Goal: Check status: Check status

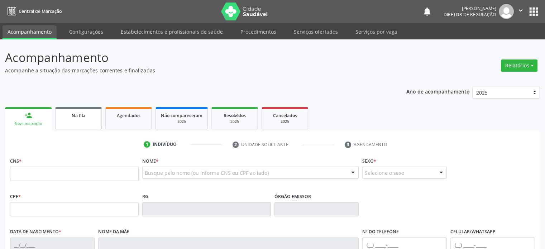
click at [63, 117] on div "Na fila" at bounding box center [79, 115] width 36 height 8
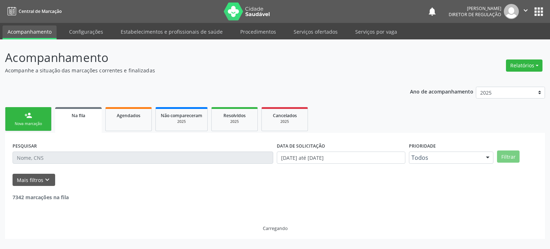
click at [49, 157] on input "text" at bounding box center [143, 157] width 261 height 12
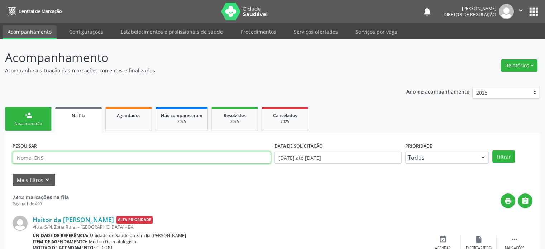
click at [49, 157] on input "text" at bounding box center [142, 157] width 258 height 12
paste input "700000165785106"
click at [492, 150] on button "Filtrar" at bounding box center [503, 156] width 23 height 12
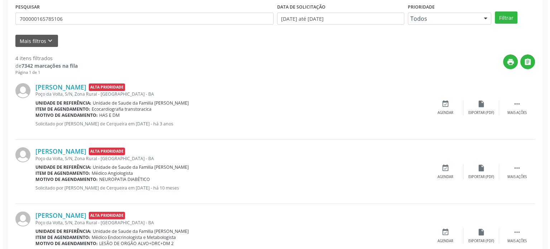
scroll to position [143, 0]
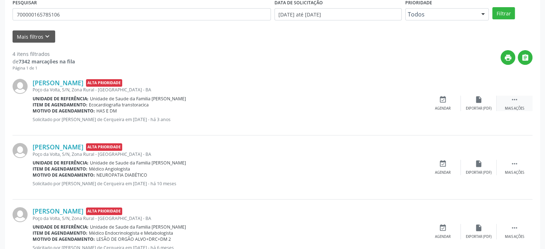
click at [513, 98] on icon "" at bounding box center [514, 100] width 8 height 8
click at [444, 98] on icon "cancel" at bounding box center [443, 100] width 8 height 8
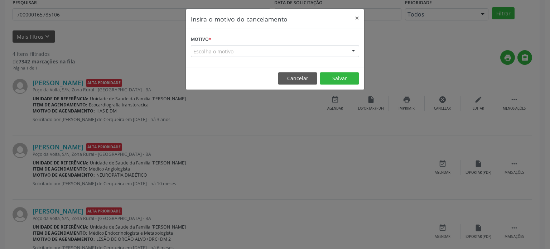
click at [281, 53] on div "Escolha o motivo" at bounding box center [275, 51] width 168 height 12
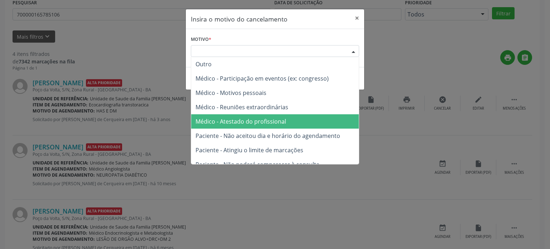
click at [235, 116] on span "Médico - Atestado do profissional" at bounding box center [275, 121] width 168 height 14
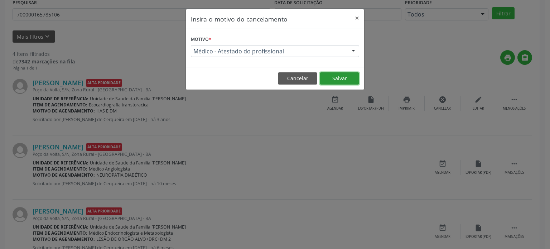
click at [343, 79] on button "Salvar" at bounding box center [339, 78] width 39 height 12
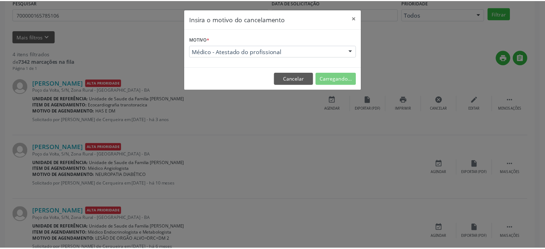
scroll to position [0, 0]
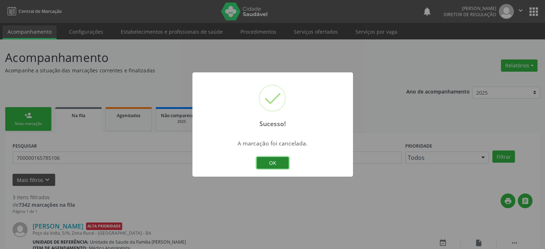
click at [260, 166] on button "OK" at bounding box center [272, 163] width 32 height 12
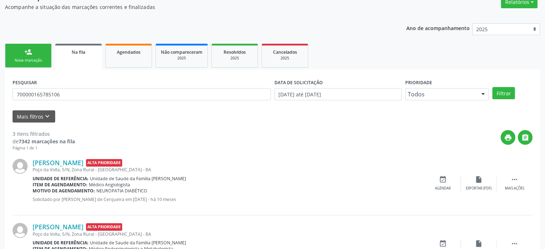
scroll to position [169, 0]
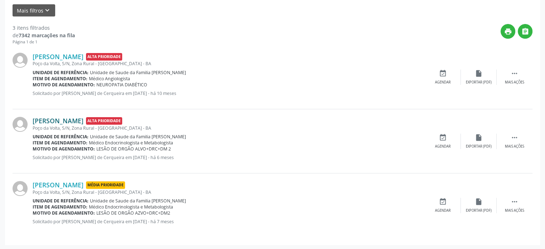
click at [70, 123] on link "[PERSON_NAME]" at bounding box center [58, 121] width 51 height 8
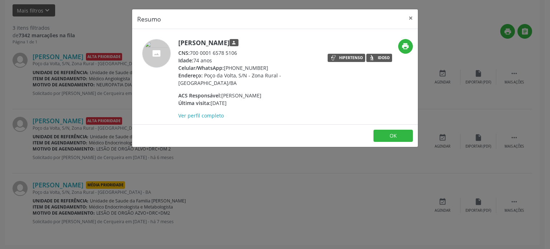
click at [96, 119] on div "Resumo × [PERSON_NAME] person CNS: 700 0001 6578 5106 Idade: 74 anos Celular/Wh…" at bounding box center [275, 124] width 550 height 249
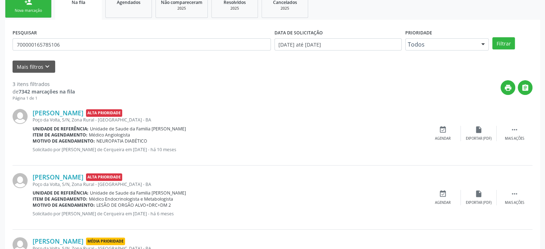
scroll to position [26, 0]
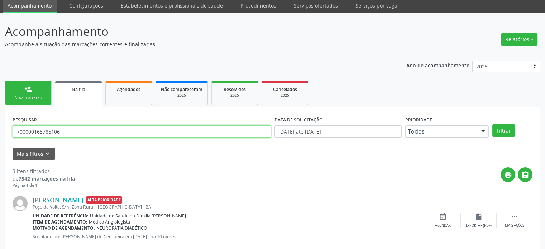
click at [88, 133] on input "700000165785106" at bounding box center [142, 131] width 258 height 12
paste input "4103179775072"
click at [492, 124] on button "Filtrar" at bounding box center [503, 130] width 23 height 12
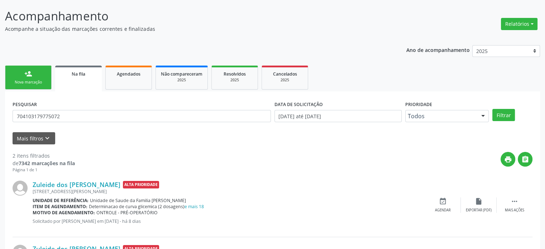
scroll to position [105, 0]
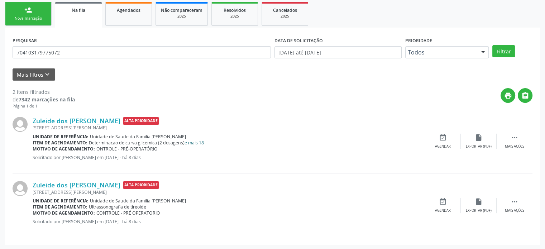
click at [191, 140] on link "e mais 18" at bounding box center [193, 143] width 19 height 6
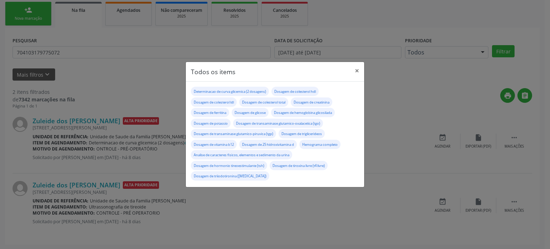
click at [149, 156] on div "Todos os items × Determinacao de curva glicemica (2 dosagens) Dosagem de colest…" at bounding box center [275, 124] width 550 height 249
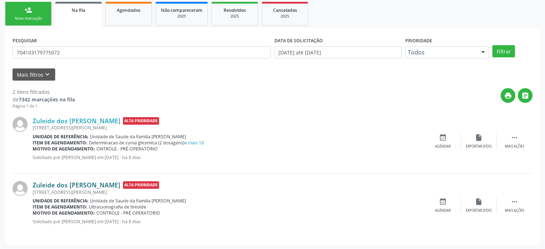
click at [93, 186] on link "Zuleide dos [PERSON_NAME]" at bounding box center [77, 185] width 88 height 8
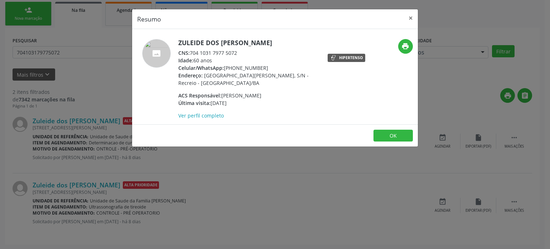
drag, startPoint x: 225, startPoint y: 66, endPoint x: 263, endPoint y: 67, distance: 38.0
click at [263, 67] on div "Celular/WhatsApp: [PHONE_NUMBER]" at bounding box center [247, 68] width 139 height 8
copy div "[PHONE_NUMBER]"
click at [57, 116] on div "Resumo × Zuleide dos [PERSON_NAME] CNS: 704 1031 7977 5072 Idade: 60 anos Celul…" at bounding box center [275, 124] width 550 height 249
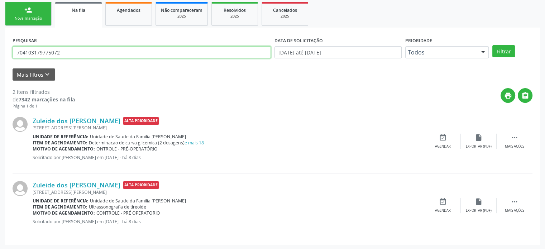
click at [63, 51] on input "704103179775072" at bounding box center [142, 52] width 258 height 12
paste input "0003569633904"
click at [492, 45] on button "Filtrar" at bounding box center [503, 51] width 23 height 12
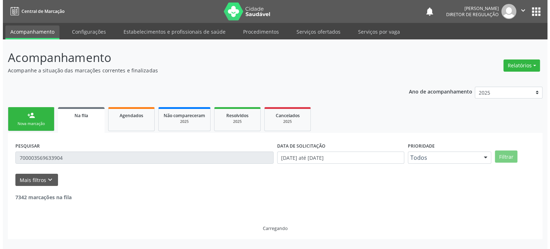
scroll to position [0, 0]
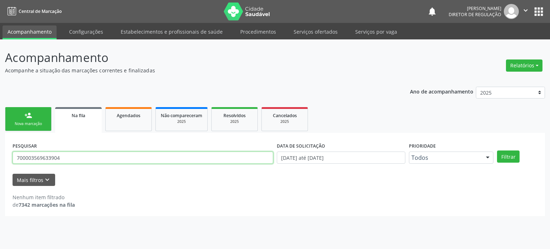
click at [56, 160] on input "700003569633904" at bounding box center [143, 157] width 261 height 12
paste input "4801095633848"
type input "704801095633848"
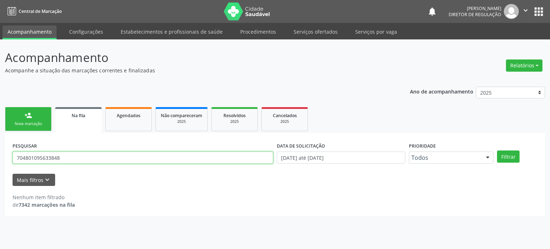
click at [497, 150] on button "Filtrar" at bounding box center [508, 156] width 23 height 12
